Goal: Navigation & Orientation: Find specific page/section

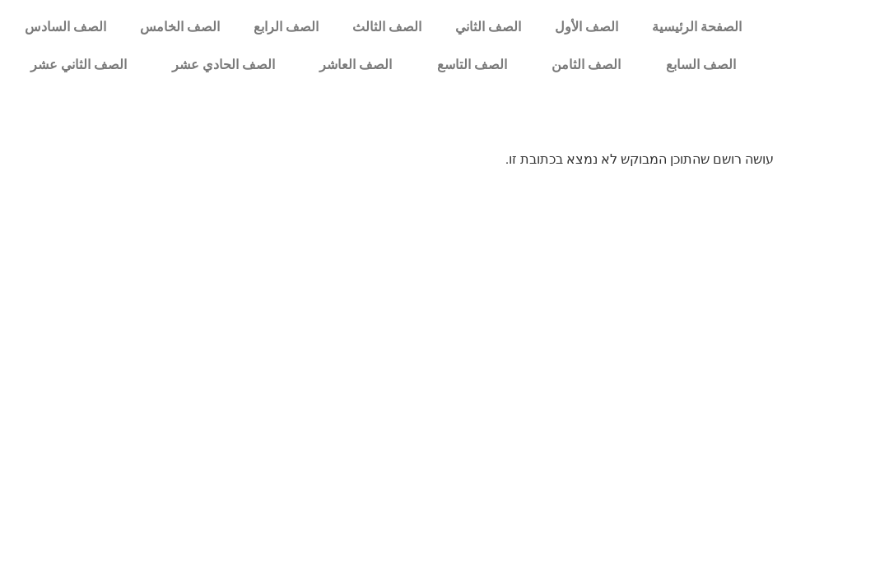
click at [462, 59] on link "الصف التاسع" at bounding box center [471, 65] width 115 height 38
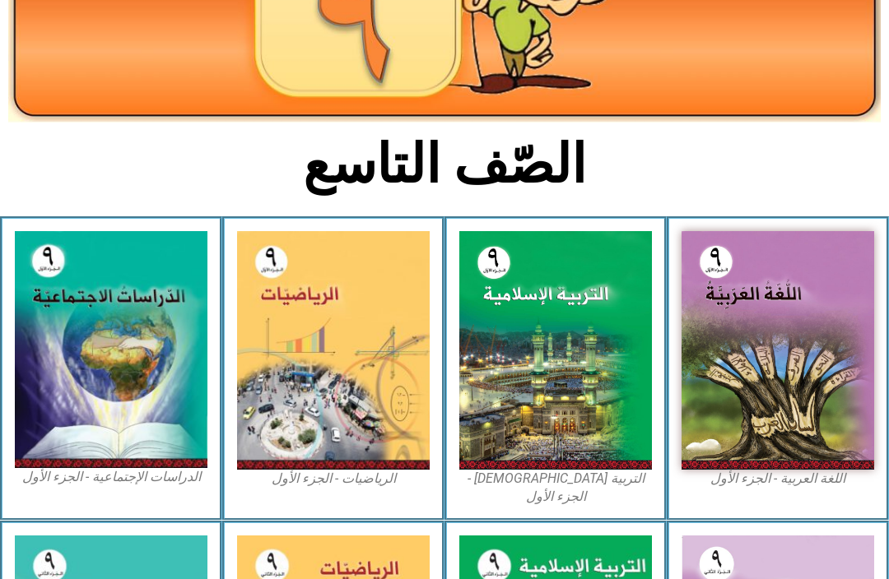
scroll to position [252, 0]
click at [587, 362] on img at bounding box center [555, 350] width 193 height 239
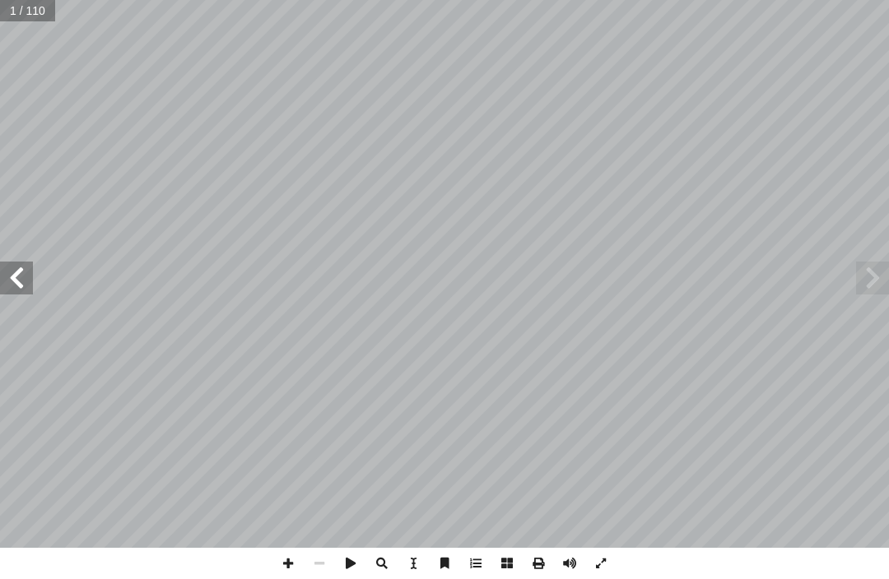
click at [6, 273] on span at bounding box center [16, 278] width 33 height 33
click at [13, 285] on span at bounding box center [16, 278] width 33 height 33
click at [10, 267] on span at bounding box center [16, 278] width 33 height 33
click at [26, 262] on span at bounding box center [16, 278] width 33 height 33
